Goal: Navigation & Orientation: Find specific page/section

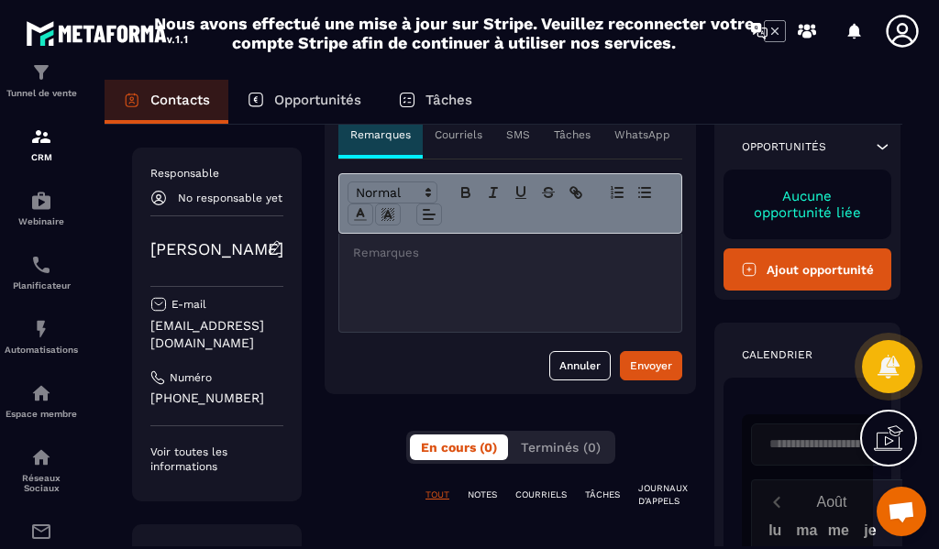
scroll to position [92, 0]
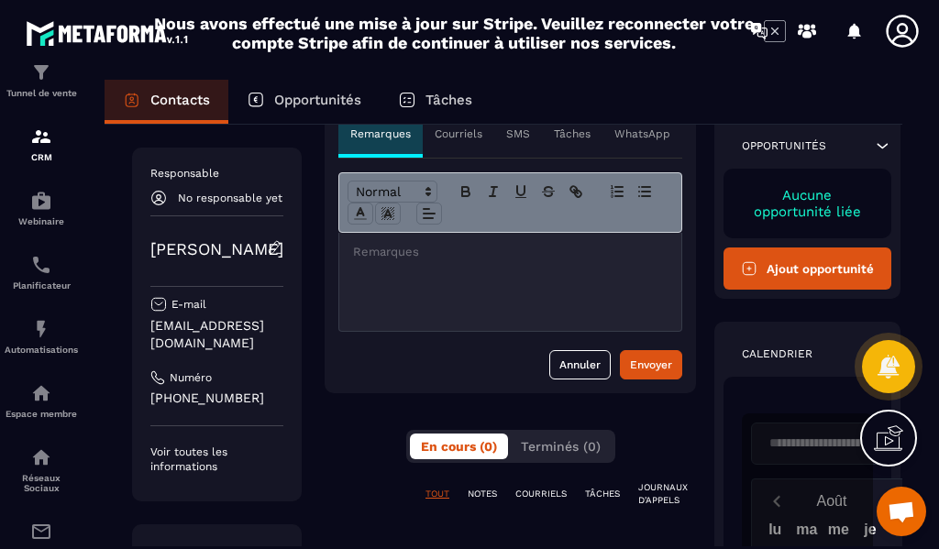
click at [448, 138] on p "Courriels" at bounding box center [459, 134] width 48 height 15
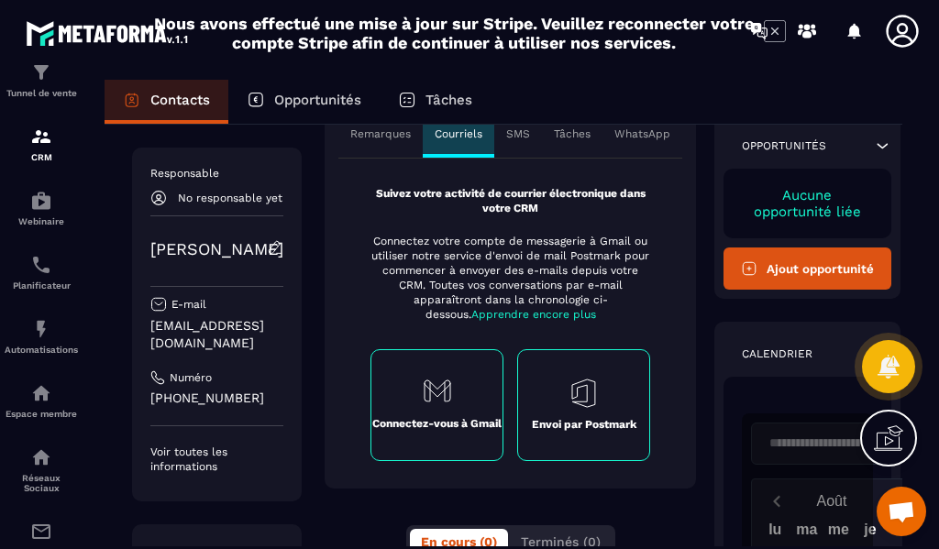
click at [506, 129] on p "SMS" at bounding box center [518, 134] width 24 height 15
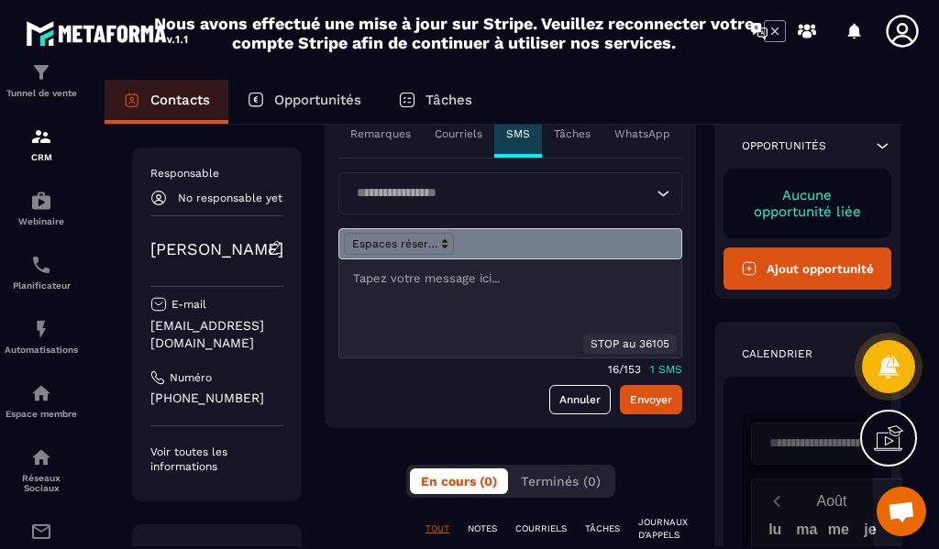
click at [554, 133] on p "Tâches" at bounding box center [572, 134] width 37 height 15
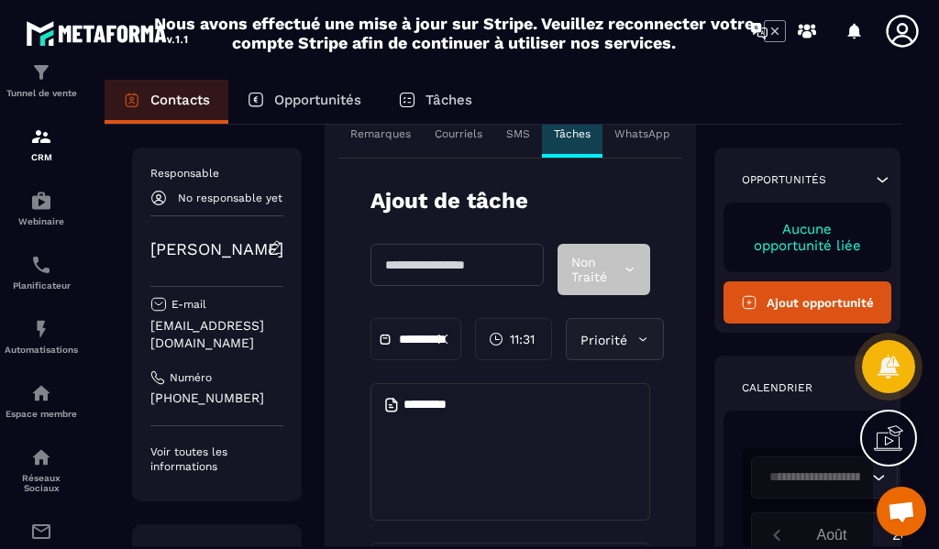
click at [636, 340] on icon at bounding box center [642, 339] width 13 height 18
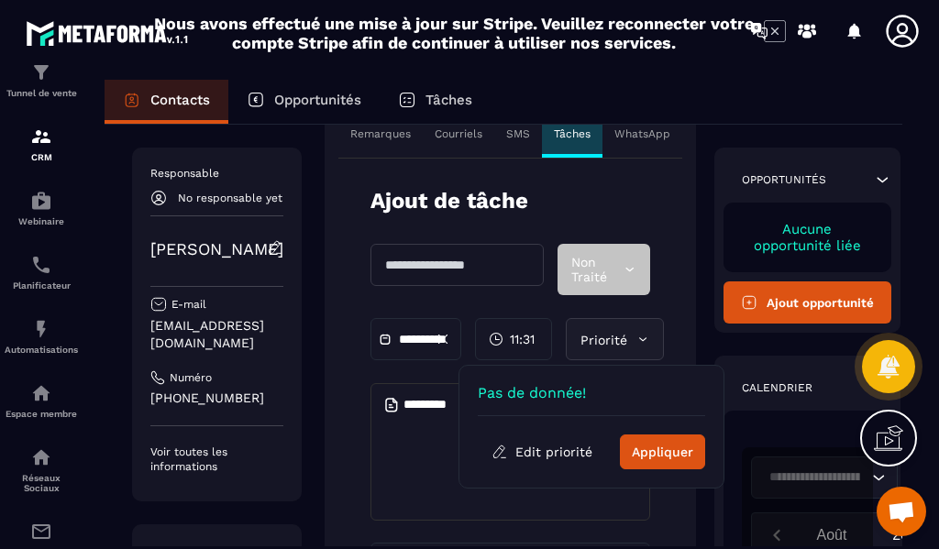
click at [636, 340] on icon at bounding box center [642, 339] width 13 height 18
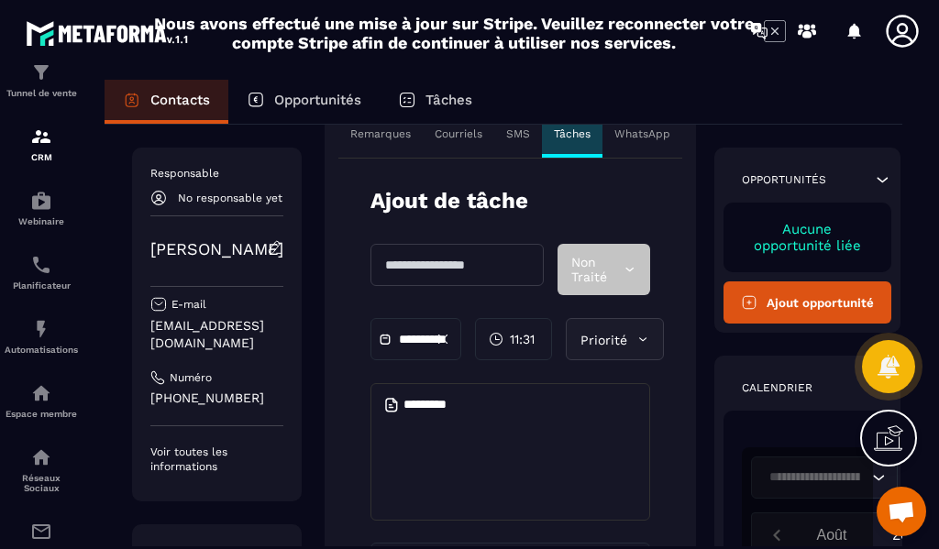
click at [627, 133] on p "WhatsApp" at bounding box center [642, 134] width 56 height 15
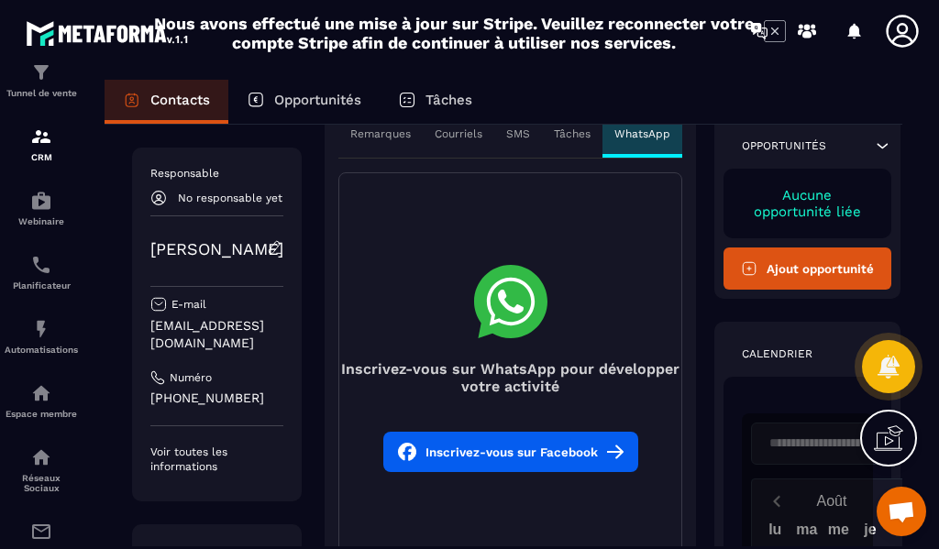
click at [371, 134] on p "Remarques" at bounding box center [380, 134] width 61 height 15
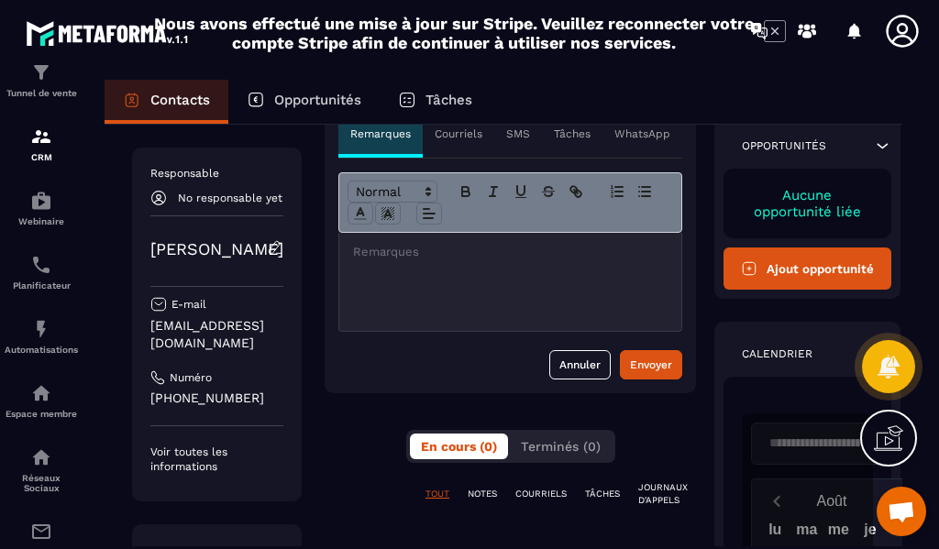
click at [443, 137] on p "Courriels" at bounding box center [459, 134] width 48 height 15
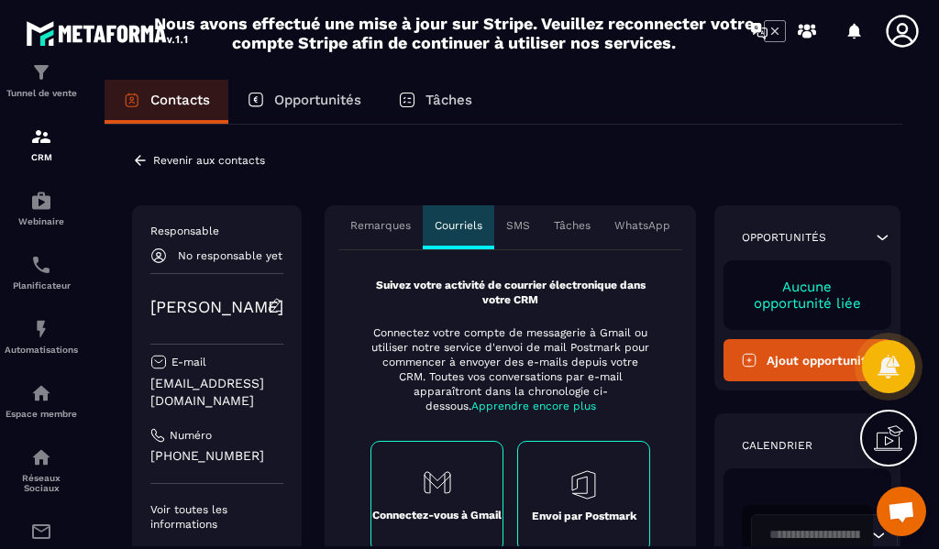
click at [554, 228] on p "Tâches" at bounding box center [572, 225] width 37 height 15
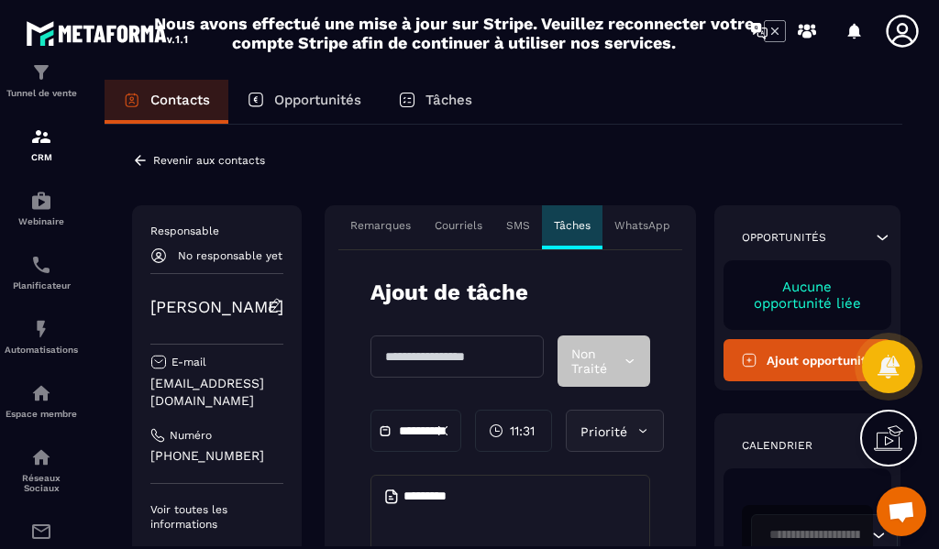
click at [620, 227] on p "WhatsApp" at bounding box center [642, 225] width 56 height 15
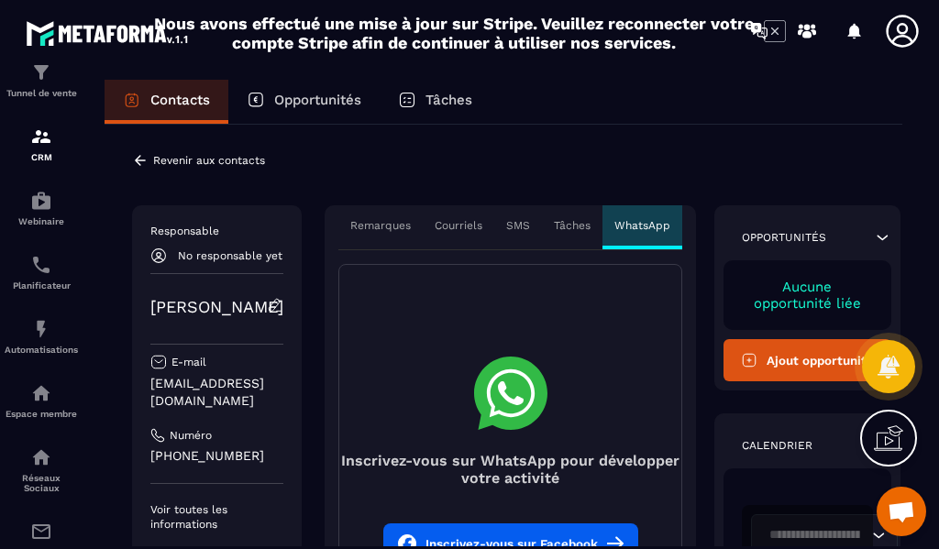
click at [568, 224] on div "Tâches" at bounding box center [572, 227] width 61 height 44
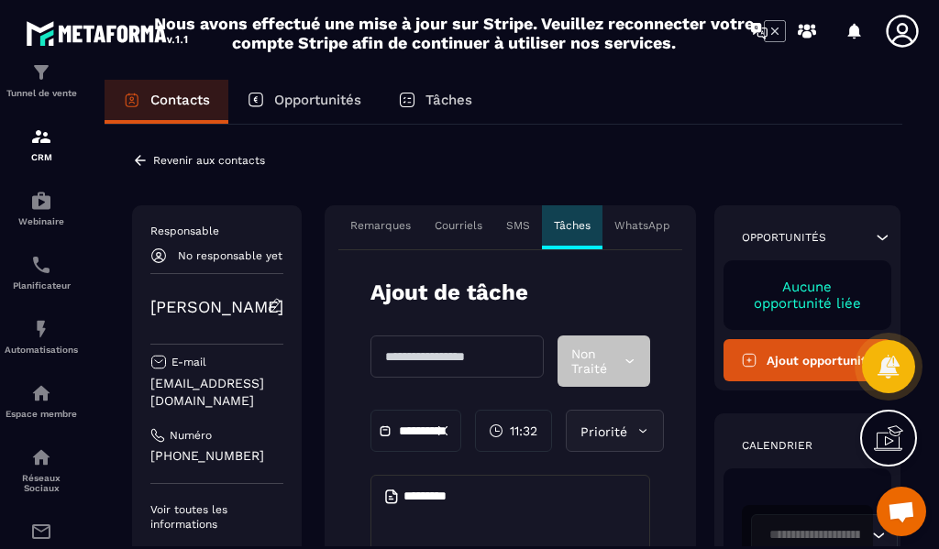
scroll to position [92, 0]
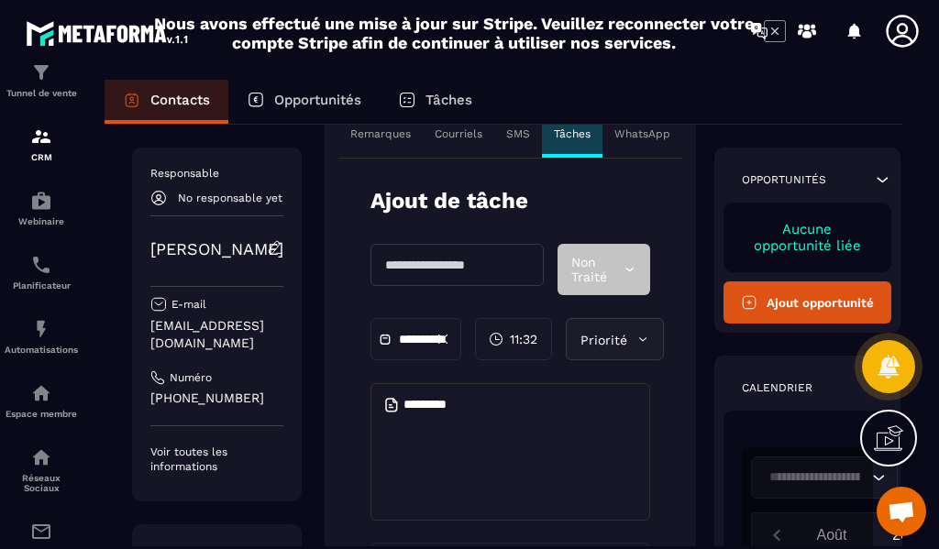
click at [623, 264] on icon at bounding box center [630, 269] width 14 height 18
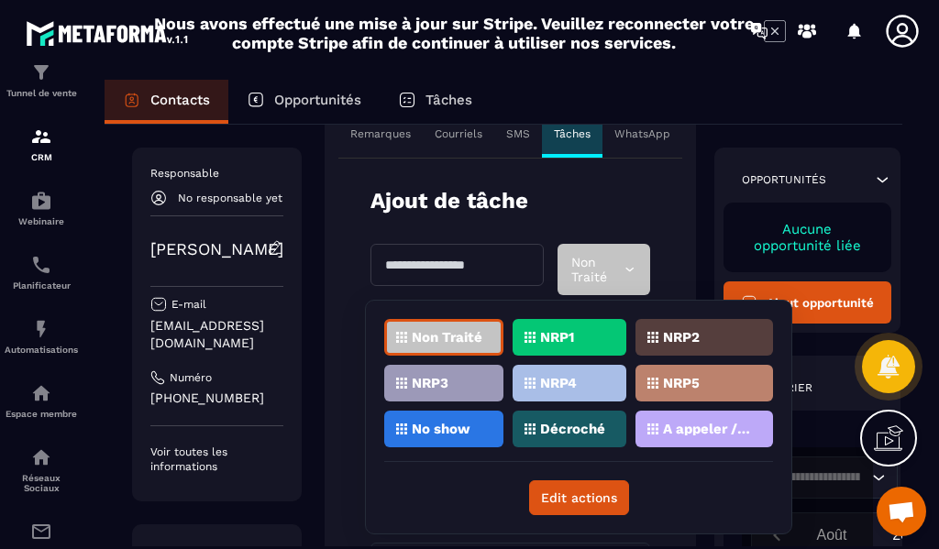
click at [667, 92] on div "Contacts Opportunités Tâches" at bounding box center [504, 102] width 798 height 44
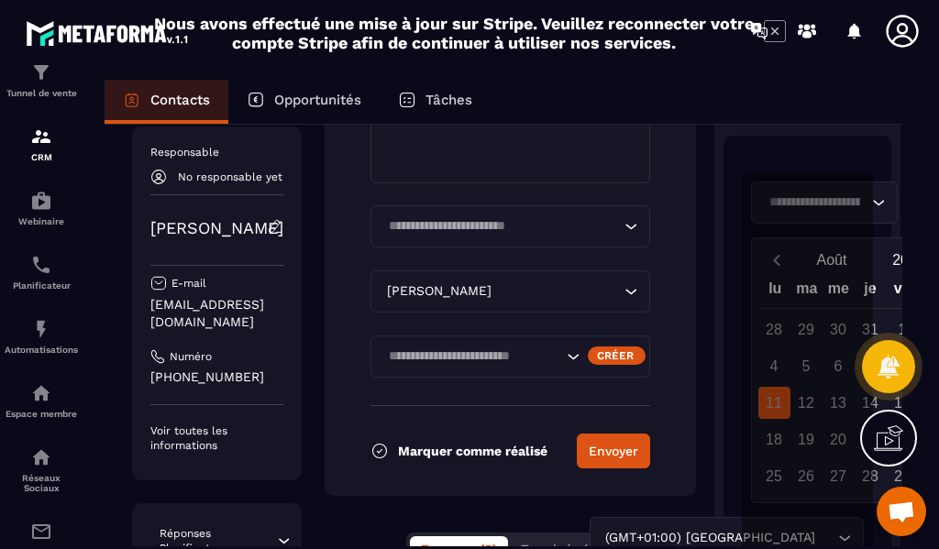
scroll to position [459, 0]
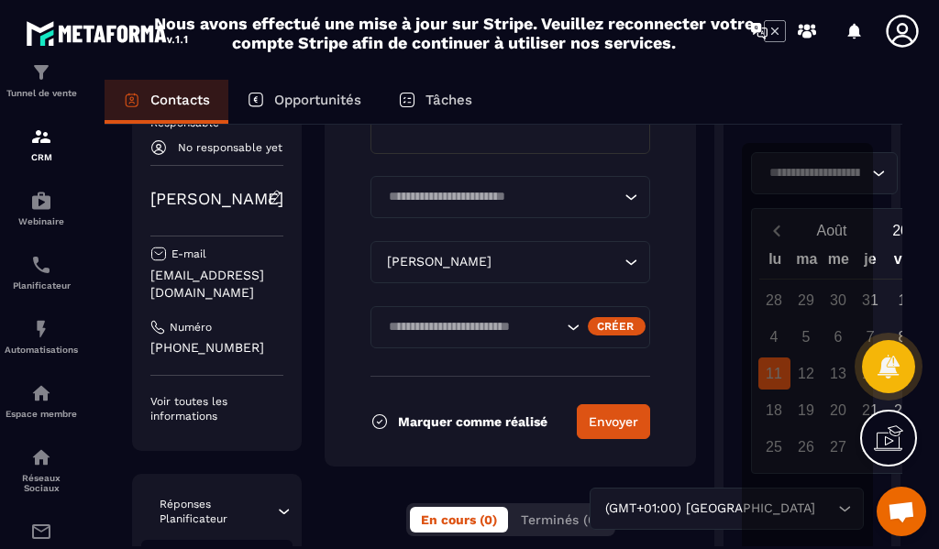
click at [622, 266] on icon "Search for option" at bounding box center [631, 262] width 18 height 18
click at [616, 196] on div "Loading..." at bounding box center [511, 197] width 280 height 42
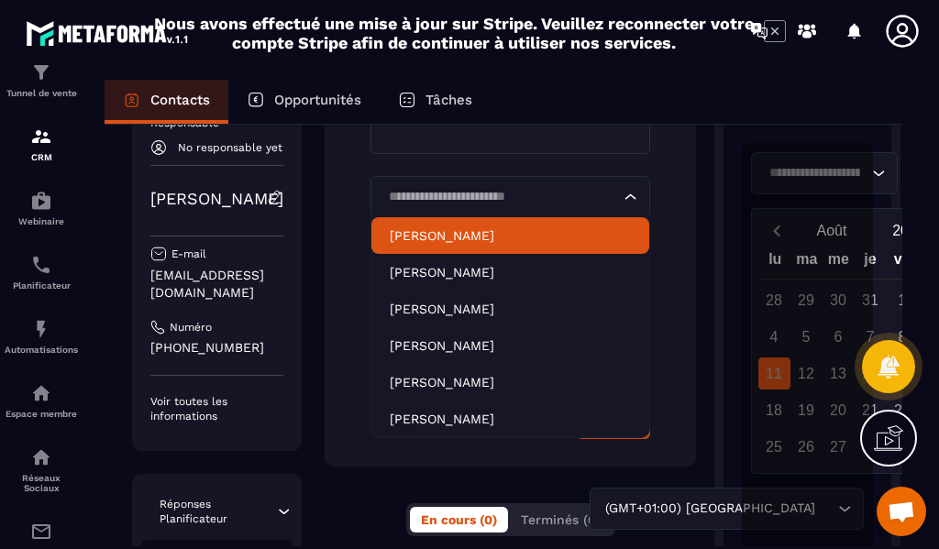
click at [669, 121] on div "Contacts Opportunités Tâches" at bounding box center [504, 102] width 798 height 44
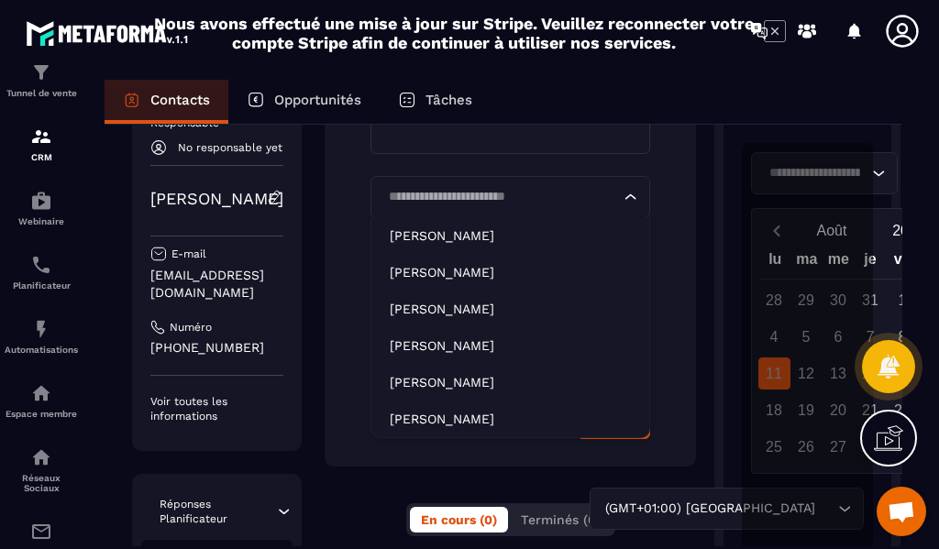
click at [622, 195] on icon "Search for option" at bounding box center [631, 197] width 18 height 18
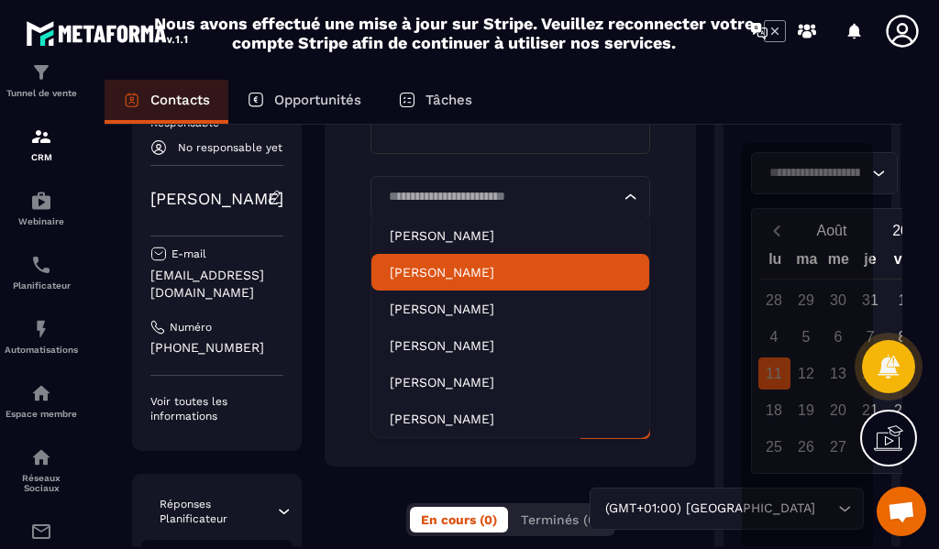
click at [466, 270] on p "[PERSON_NAME]" at bounding box center [510, 272] width 241 height 18
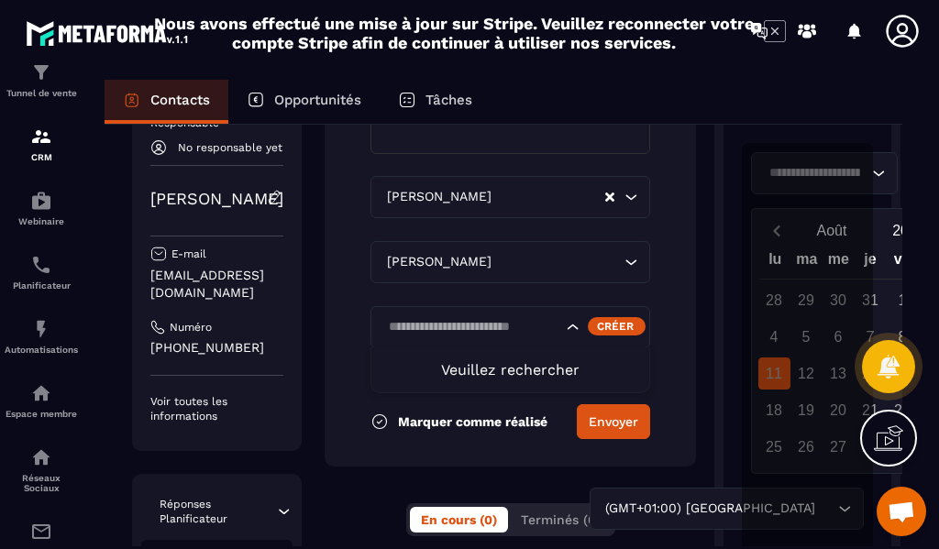
click at [564, 324] on icon "Search for option" at bounding box center [573, 327] width 18 height 18
click at [622, 198] on icon "Search for option" at bounding box center [631, 197] width 18 height 18
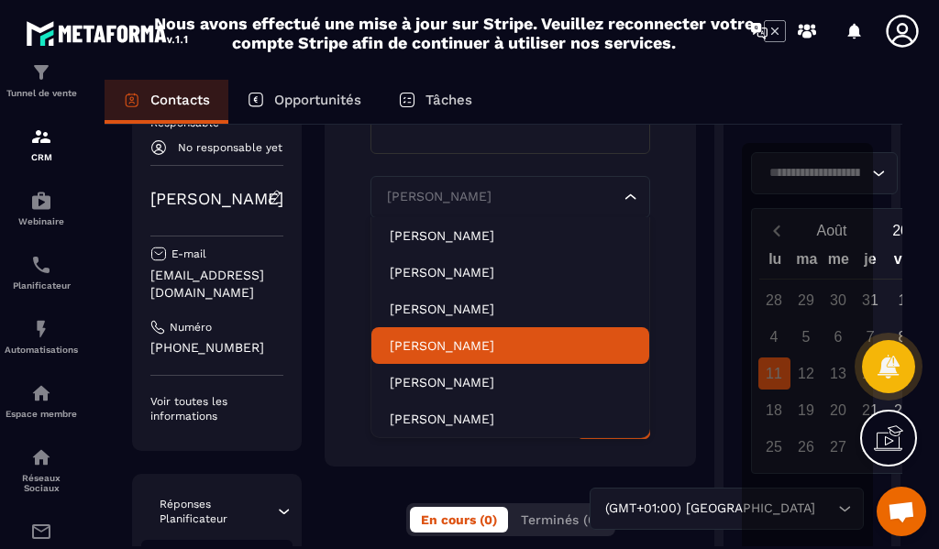
click at [662, 349] on form "**********" at bounding box center [510, 129] width 371 height 675
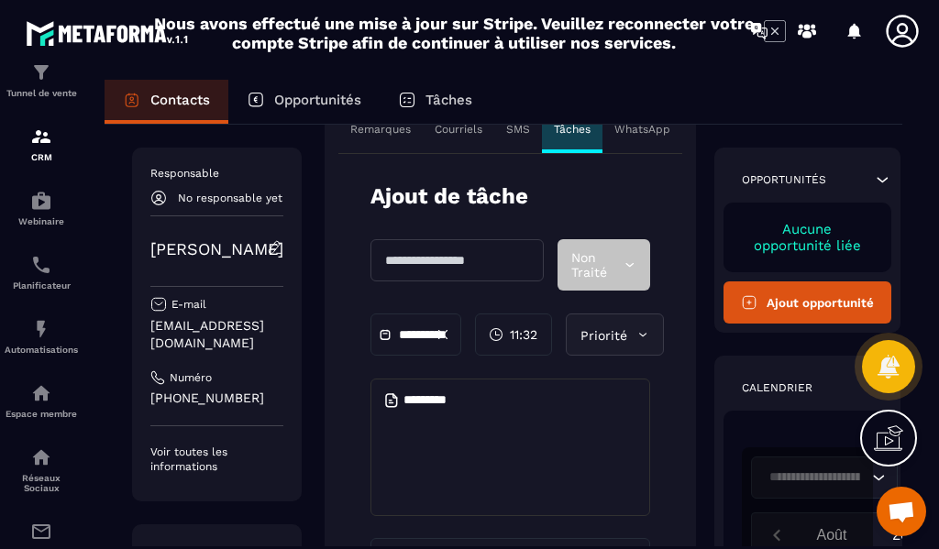
scroll to position [92, 0]
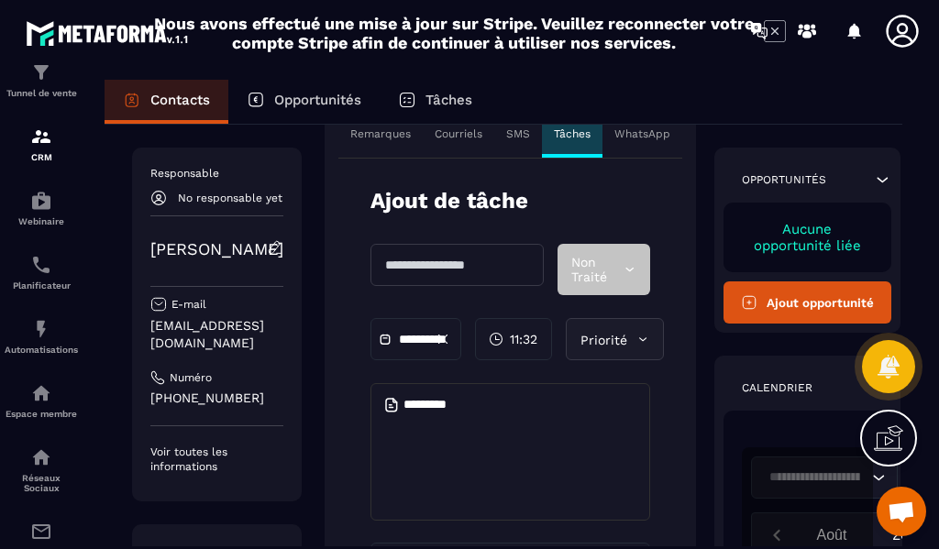
click at [639, 338] on icon at bounding box center [642, 339] width 7 height 4
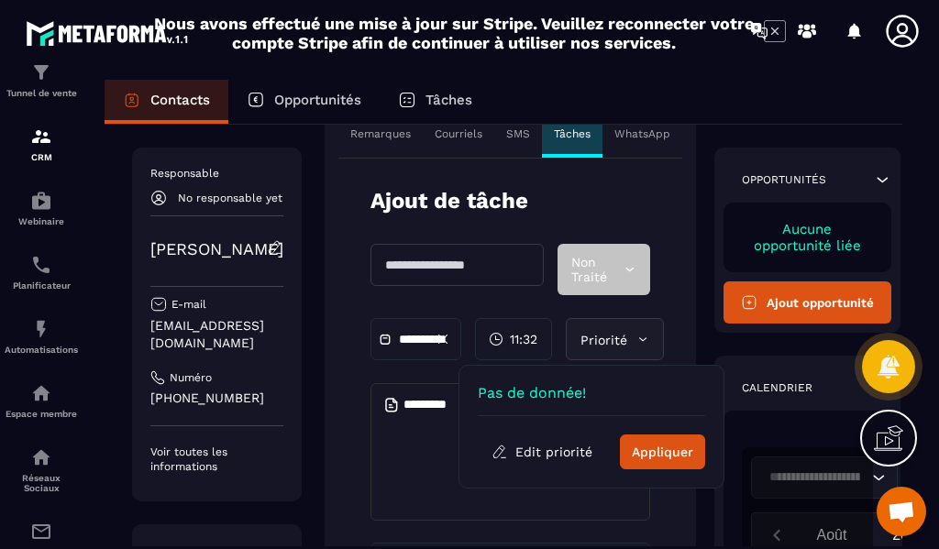
click at [371, 448] on textarea at bounding box center [511, 452] width 280 height 138
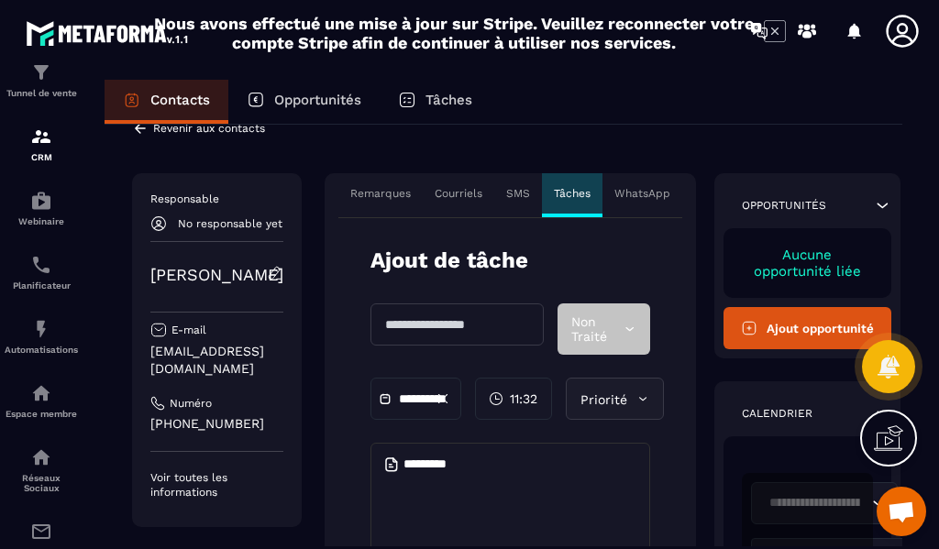
scroll to position [0, 0]
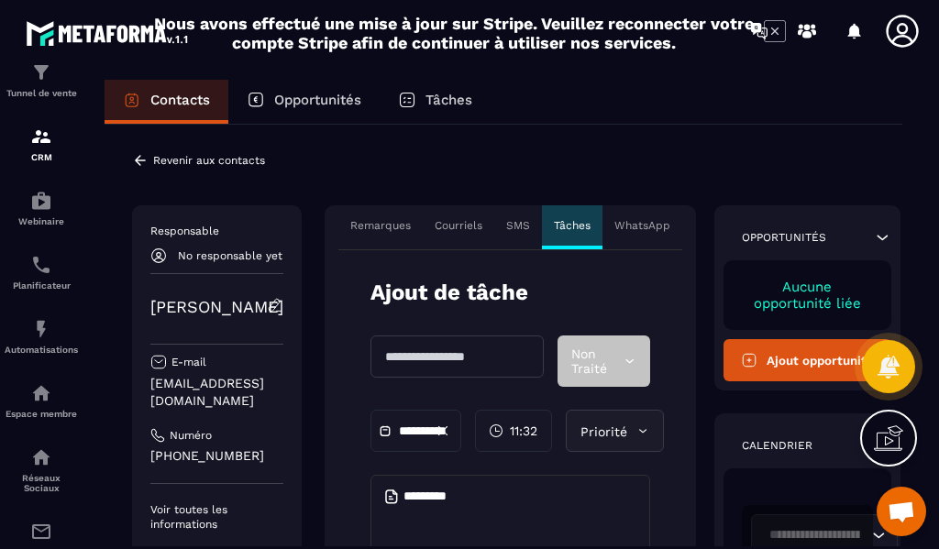
click at [506, 223] on p "SMS" at bounding box center [518, 225] width 24 height 15
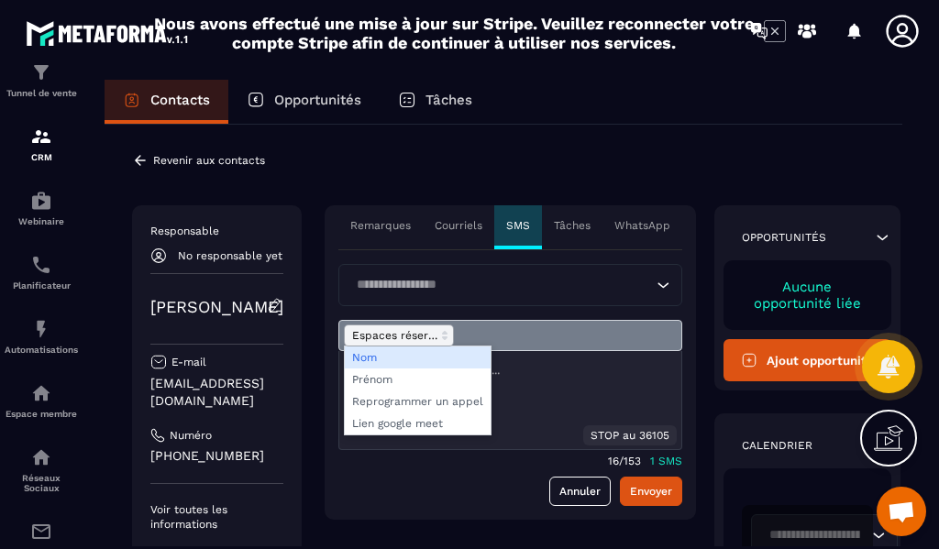
click at [443, 333] on polygon at bounding box center [445, 333] width 4 height 2
click at [399, 382] on span at bounding box center [418, 380] width 146 height 22
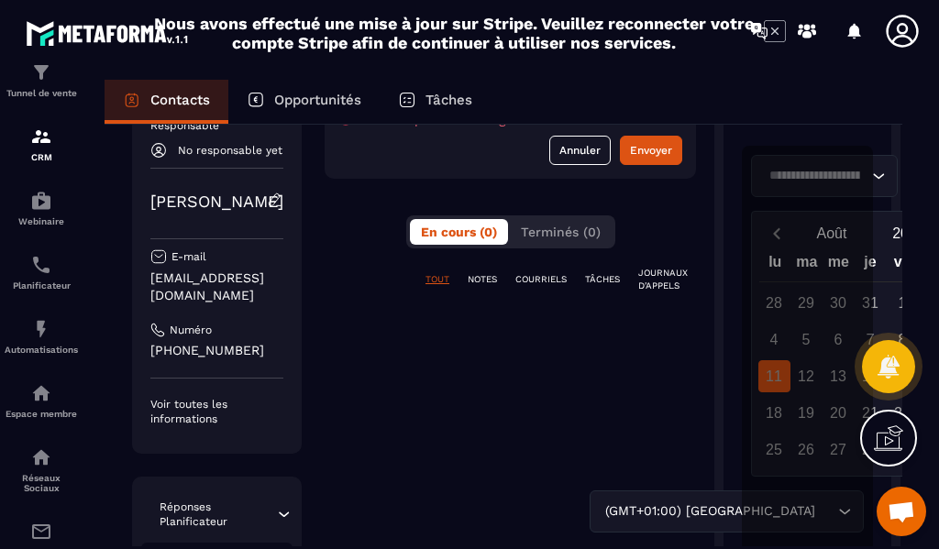
scroll to position [367, 0]
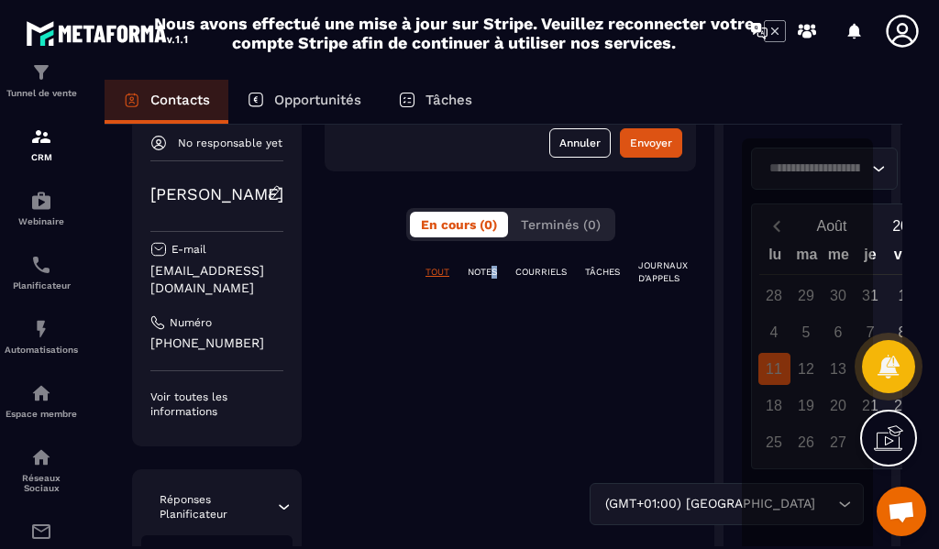
click at [470, 273] on p "NOTES" at bounding box center [482, 272] width 29 height 13
click at [519, 270] on p "COURRIELS" at bounding box center [540, 272] width 51 height 13
click at [593, 277] on p "TÂCHES" at bounding box center [602, 272] width 35 height 13
click at [649, 265] on p "JOURNAUX D'APPELS" at bounding box center [663, 273] width 50 height 26
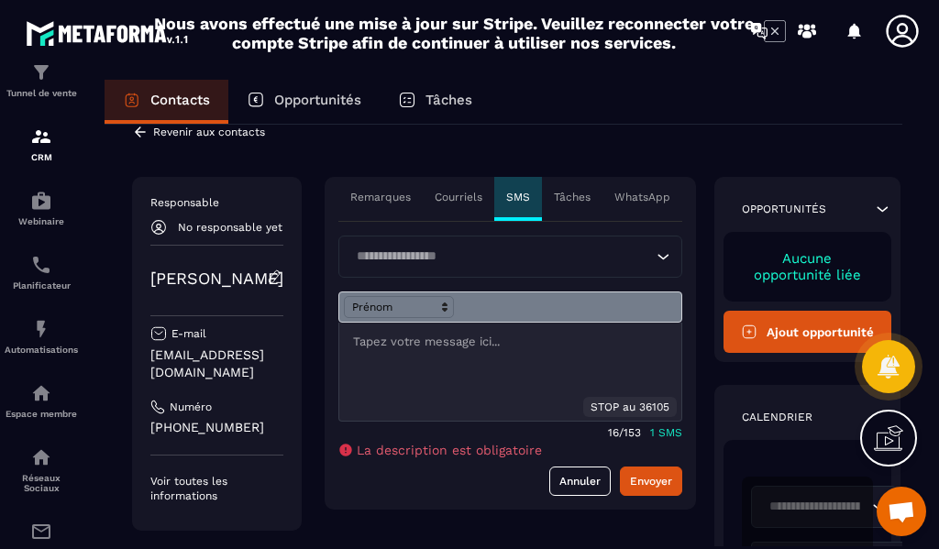
scroll to position [0, 0]
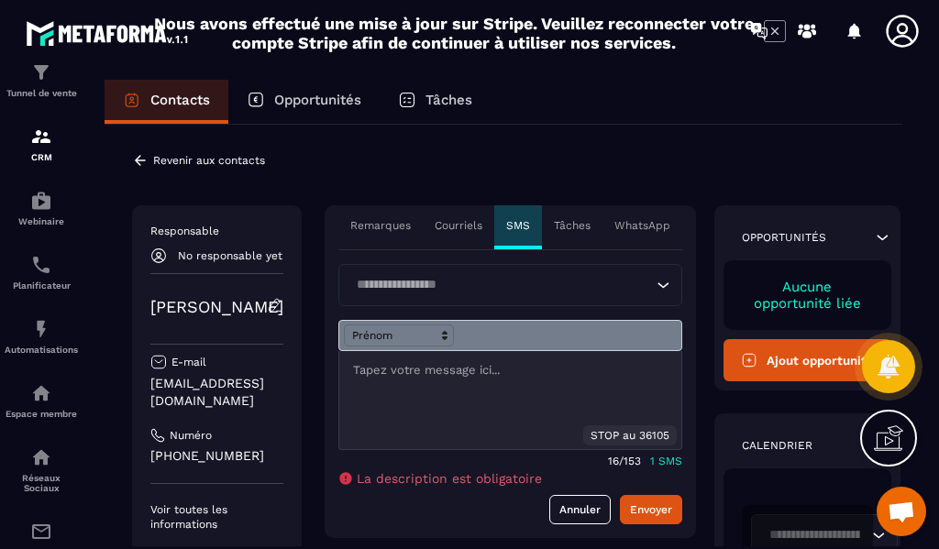
click at [361, 225] on p "Remarques" at bounding box center [380, 225] width 61 height 15
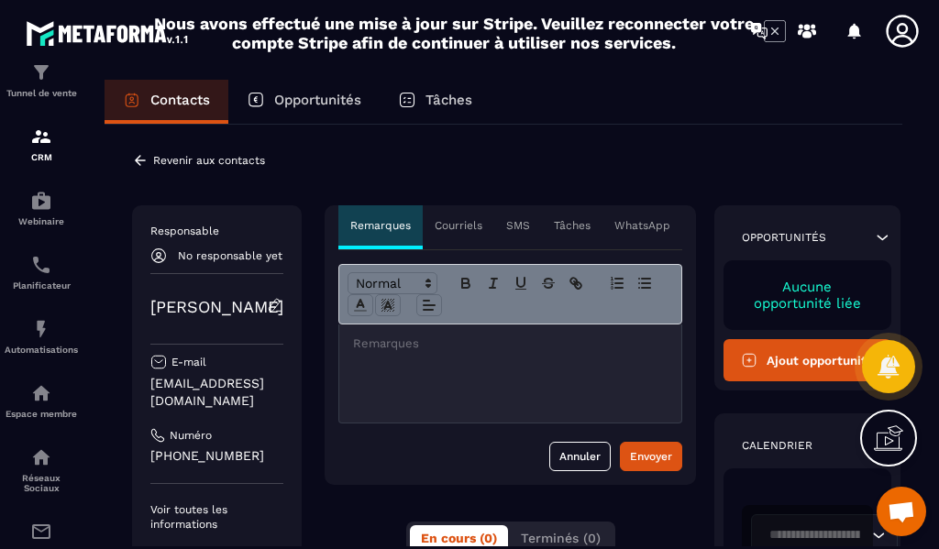
click at [459, 226] on div "Courriels" at bounding box center [459, 227] width 72 height 44
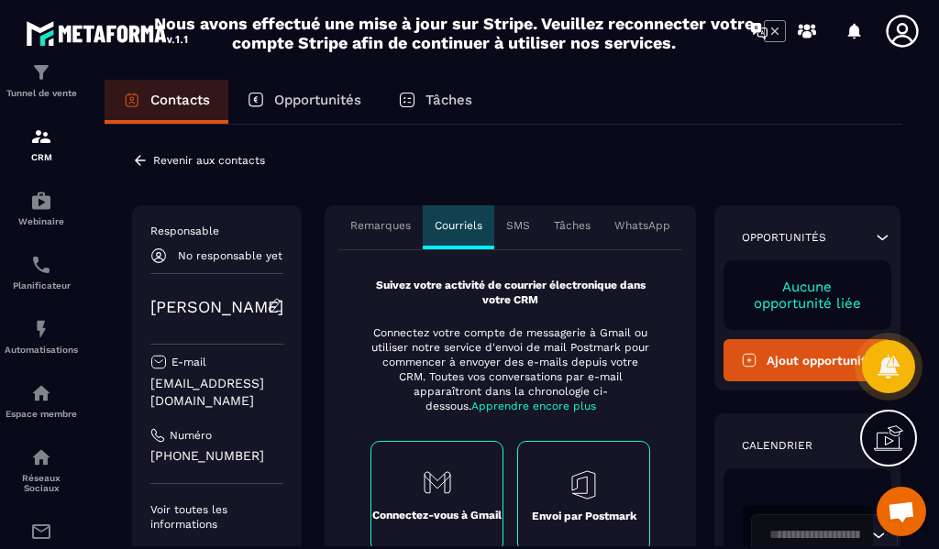
click at [559, 221] on p "Tâches" at bounding box center [572, 225] width 37 height 15
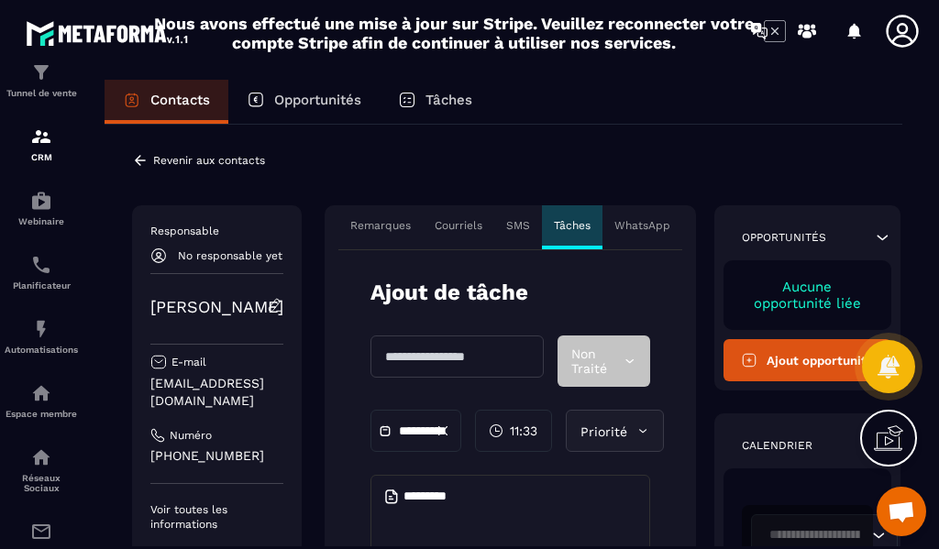
click at [622, 220] on p "WhatsApp" at bounding box center [642, 225] width 56 height 15
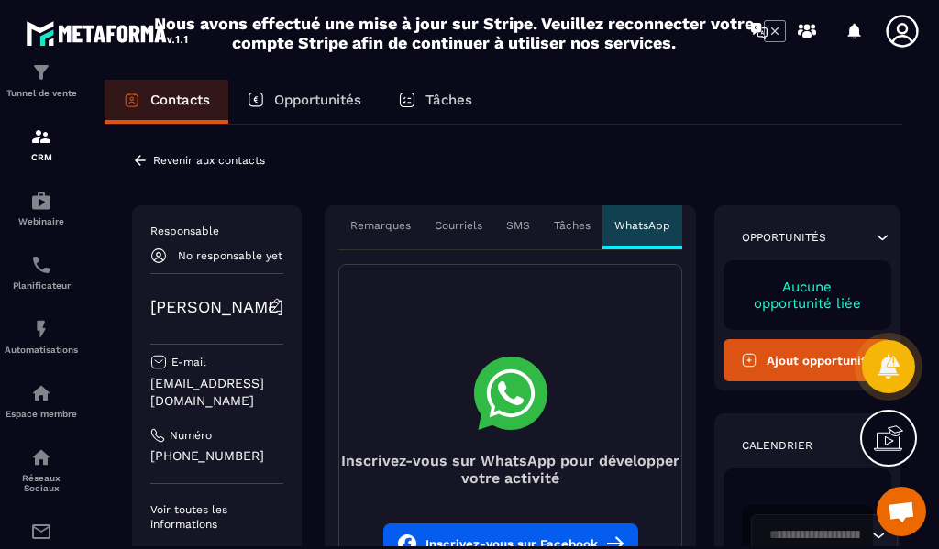
click at [158, 102] on p "Contacts" at bounding box center [180, 100] width 60 height 17
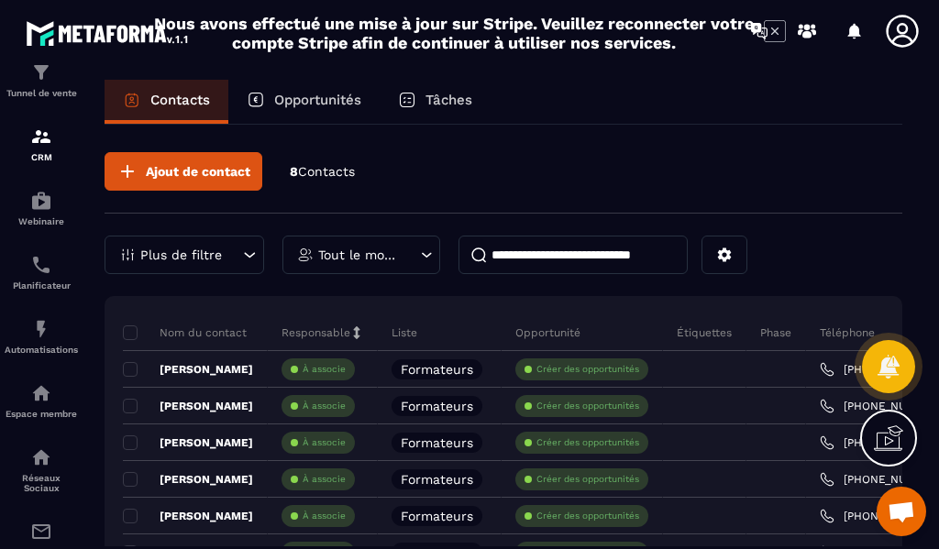
scroll to position [183, 0]
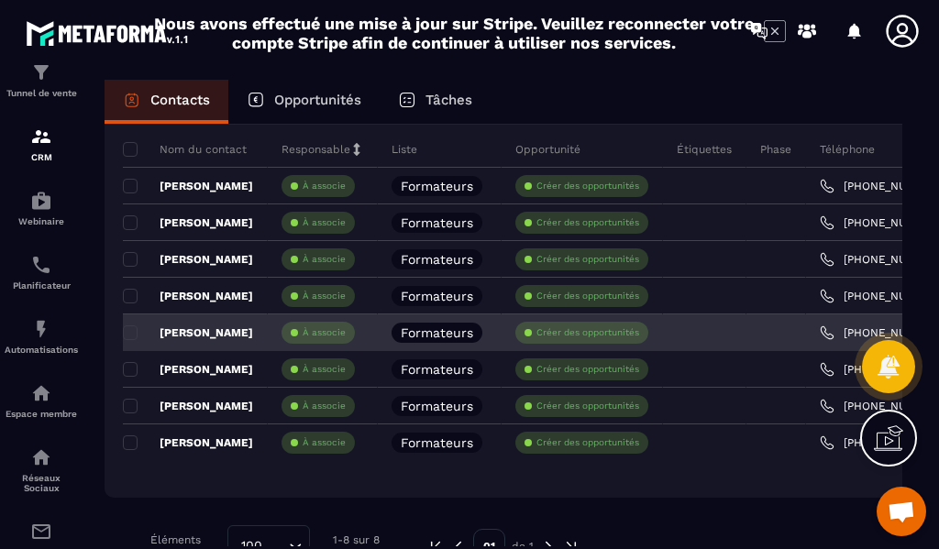
click at [240, 334] on p "[PERSON_NAME]" at bounding box center [188, 333] width 130 height 15
